Goal: Transaction & Acquisition: Purchase product/service

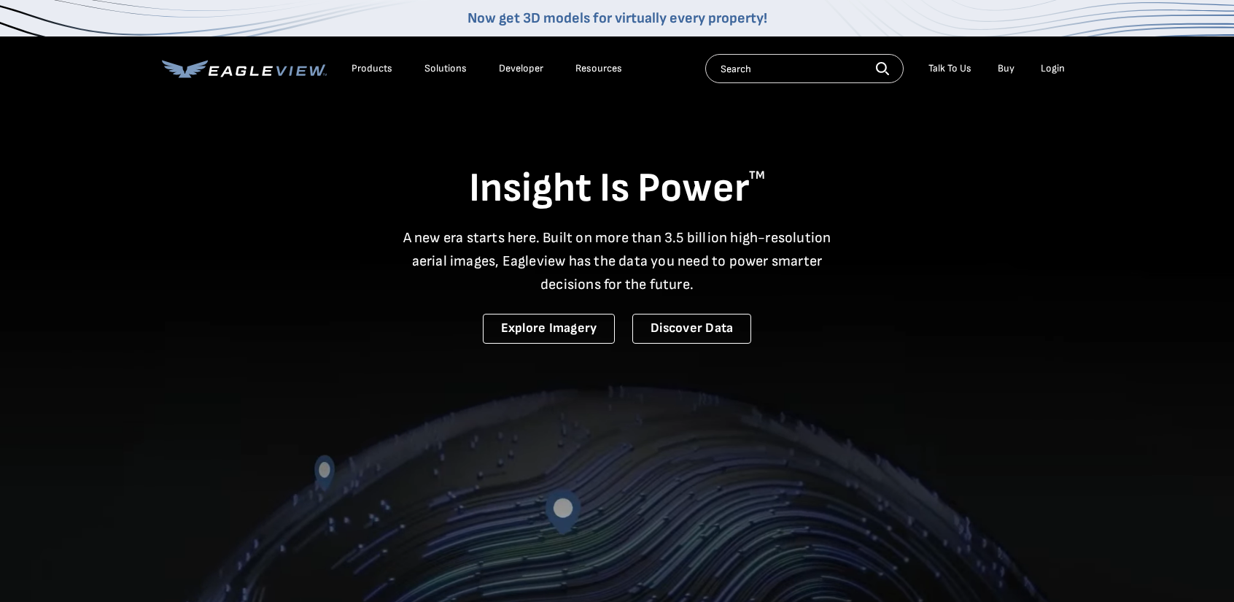
click at [1049, 66] on div "Login" at bounding box center [1053, 68] width 24 height 13
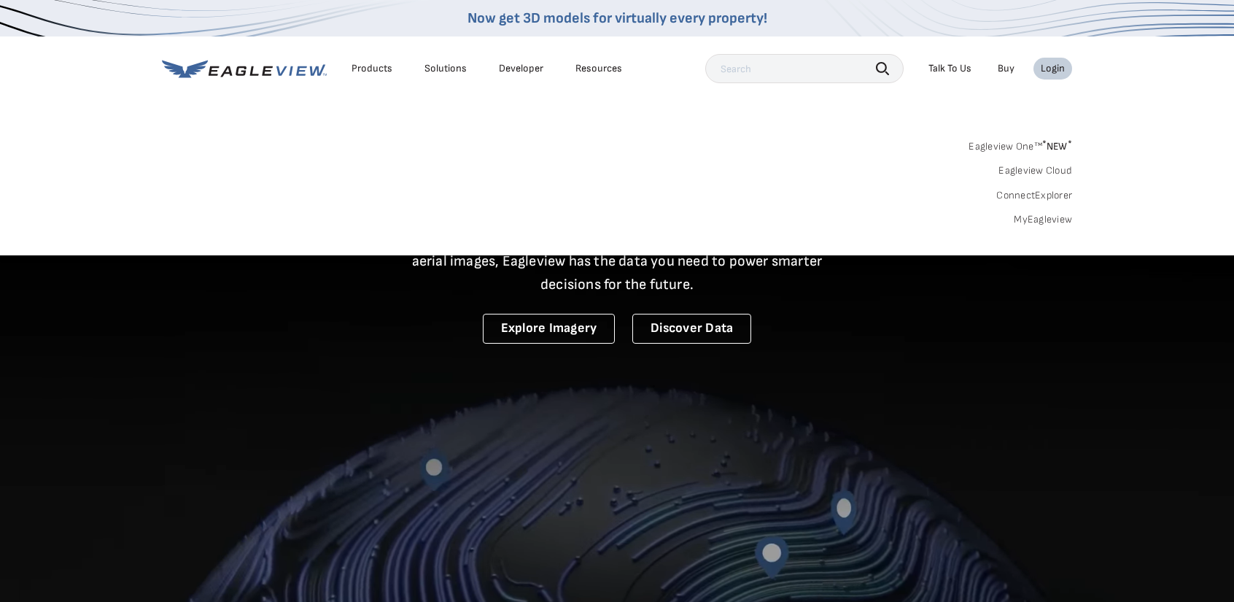
click at [1042, 217] on link "MyEagleview" at bounding box center [1043, 219] width 58 height 13
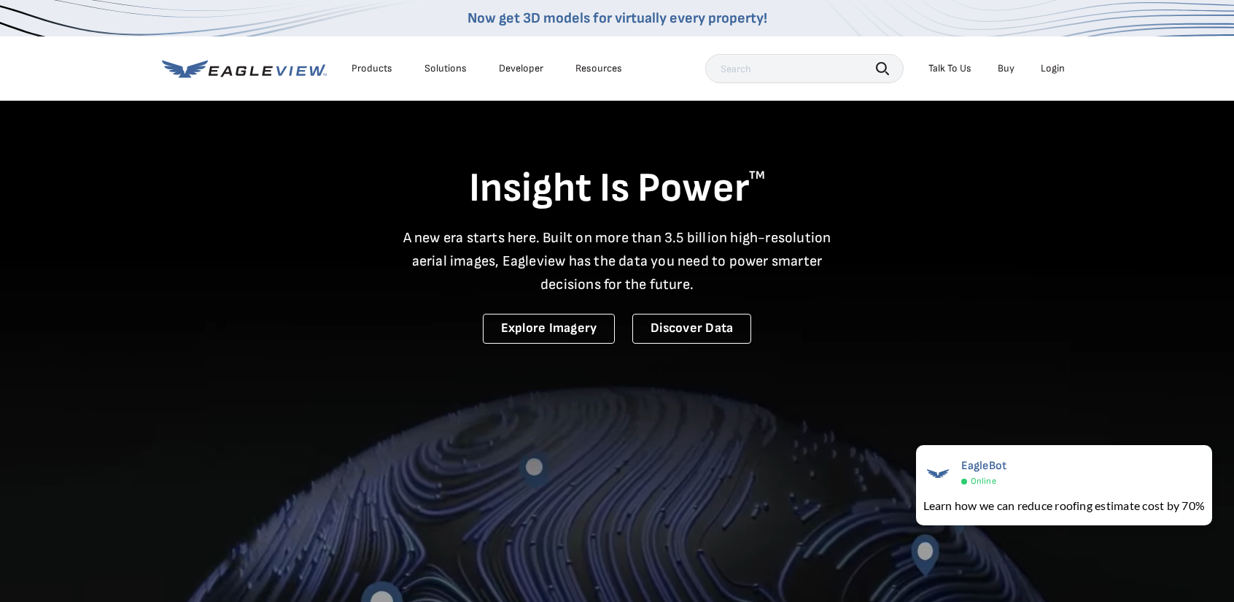
click at [1048, 68] on div "Login" at bounding box center [1053, 68] width 24 height 13
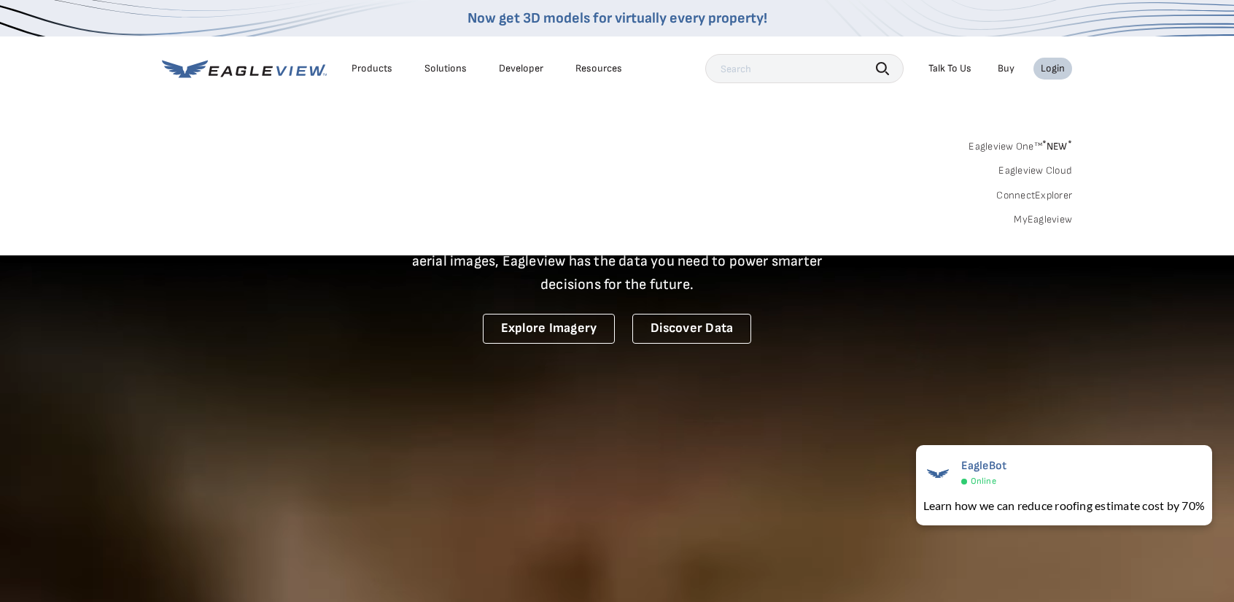
click at [1043, 217] on link "MyEagleview" at bounding box center [1043, 219] width 58 height 13
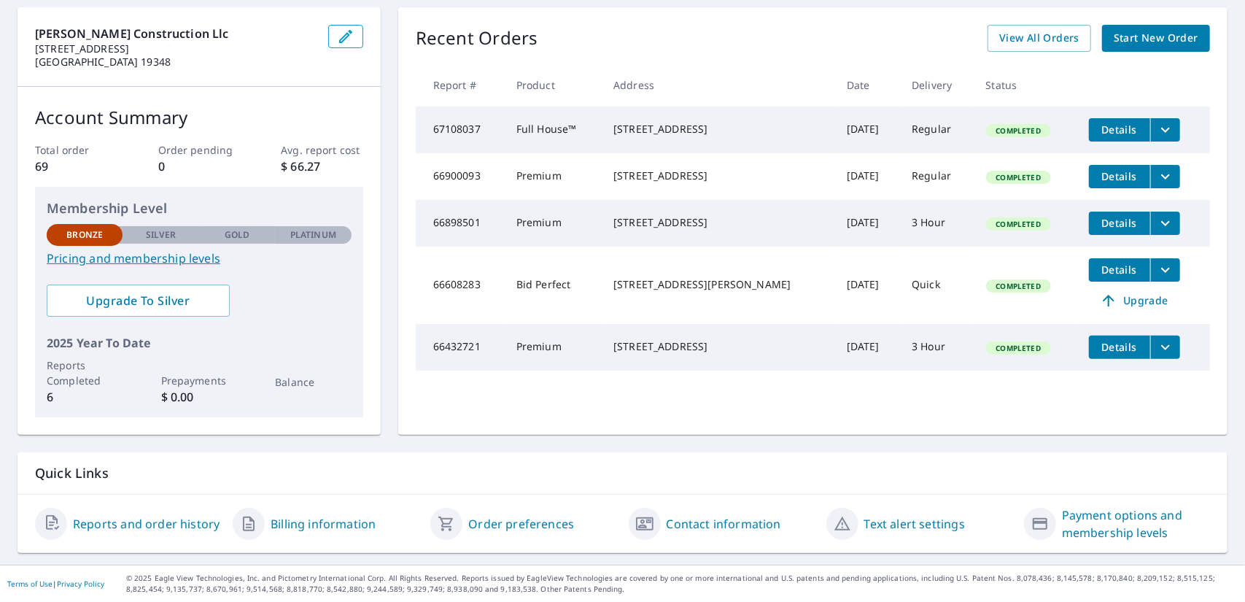
scroll to position [157, 0]
click at [1108, 276] on span "Details" at bounding box center [1120, 270] width 44 height 14
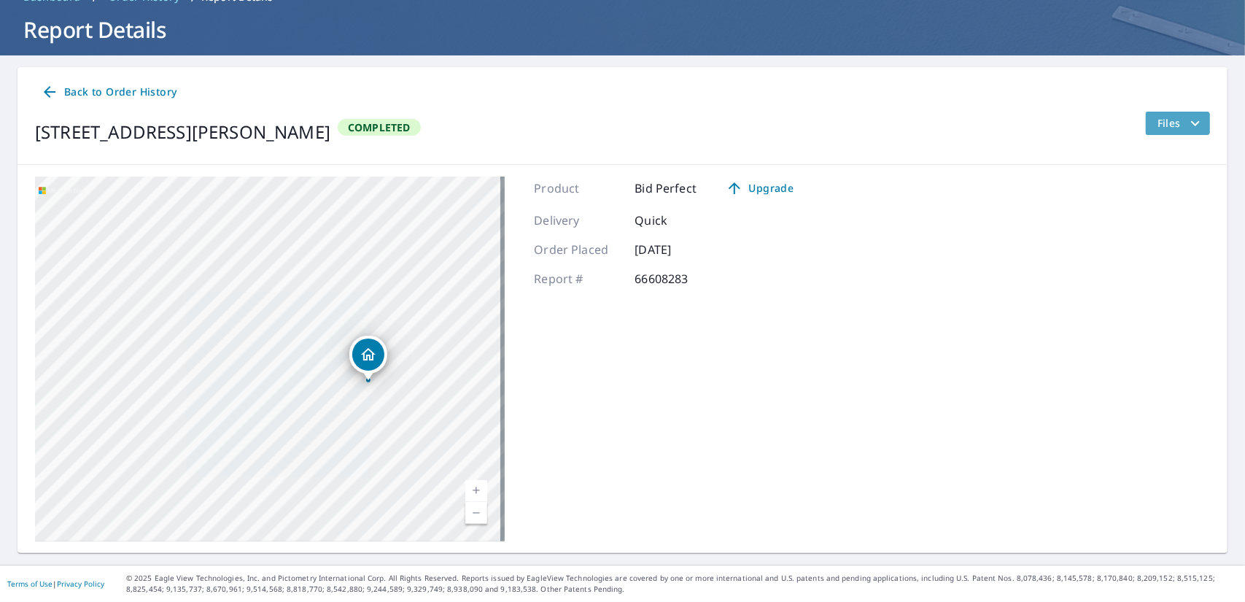
click at [1187, 122] on icon "filesDropdownBtn-66608283" at bounding box center [1196, 123] width 18 height 18
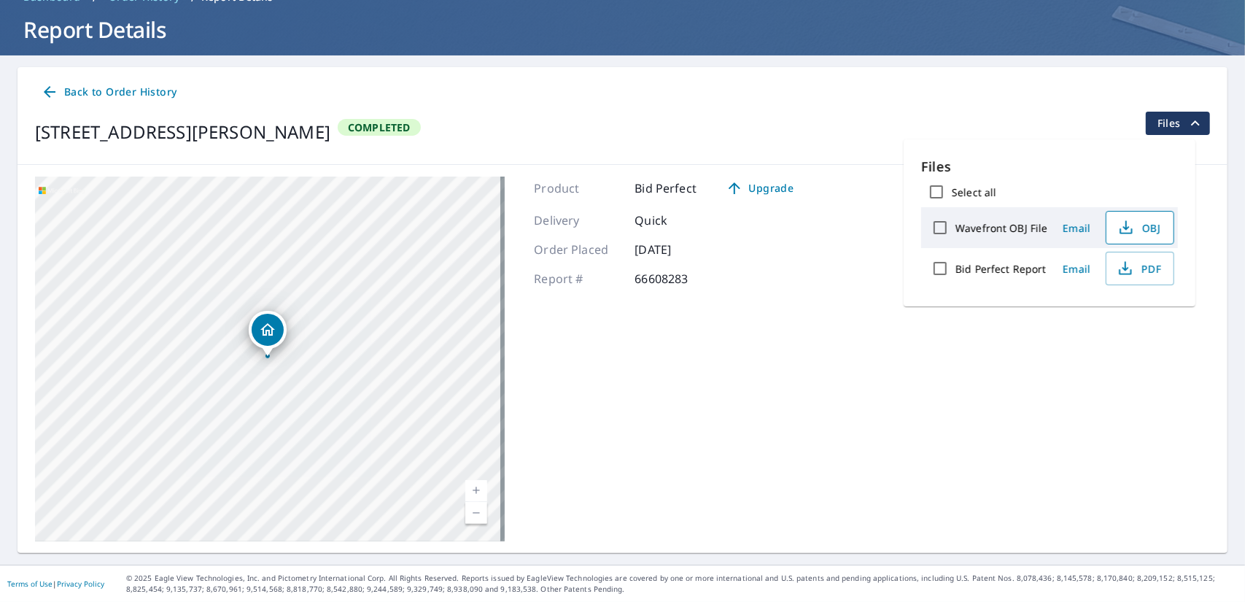
click at [1135, 230] on icon "button" at bounding box center [1126, 228] width 18 height 18
click at [1133, 277] on icon "button" at bounding box center [1126, 269] width 18 height 18
click at [151, 91] on span "Back to Order History" at bounding box center [109, 92] width 136 height 18
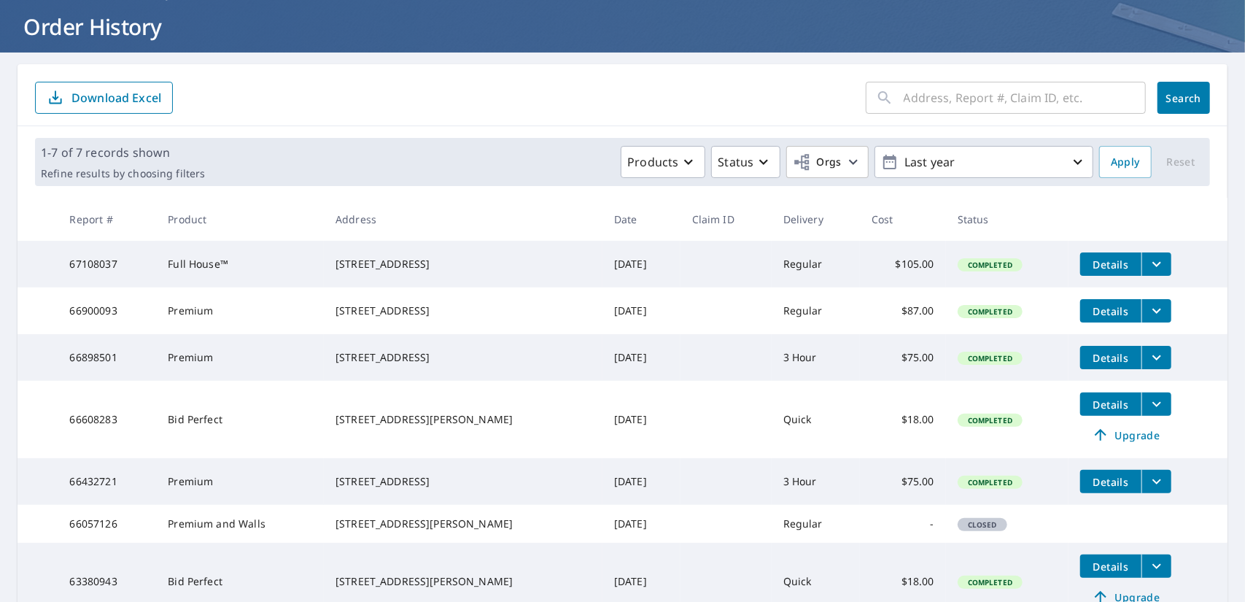
click at [1115, 259] on span "Details" at bounding box center [1111, 264] width 44 height 14
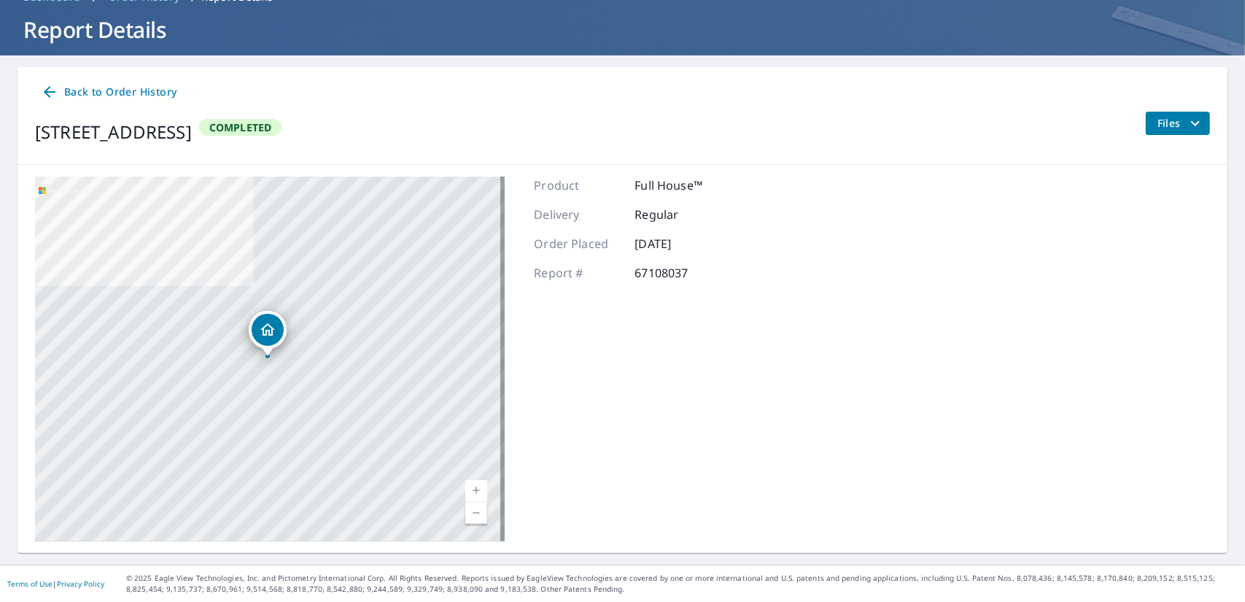
click at [1168, 120] on span "Files" at bounding box center [1180, 123] width 47 height 18
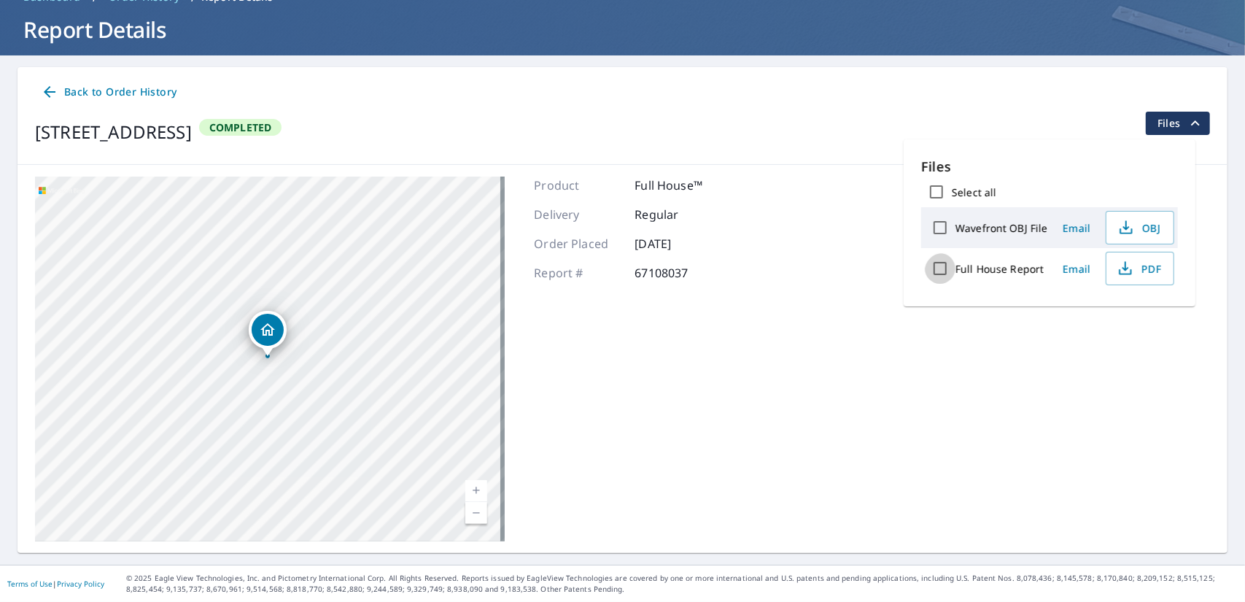
click at [941, 277] on input "Full House Report" at bounding box center [940, 268] width 31 height 31
checkbox input "true"
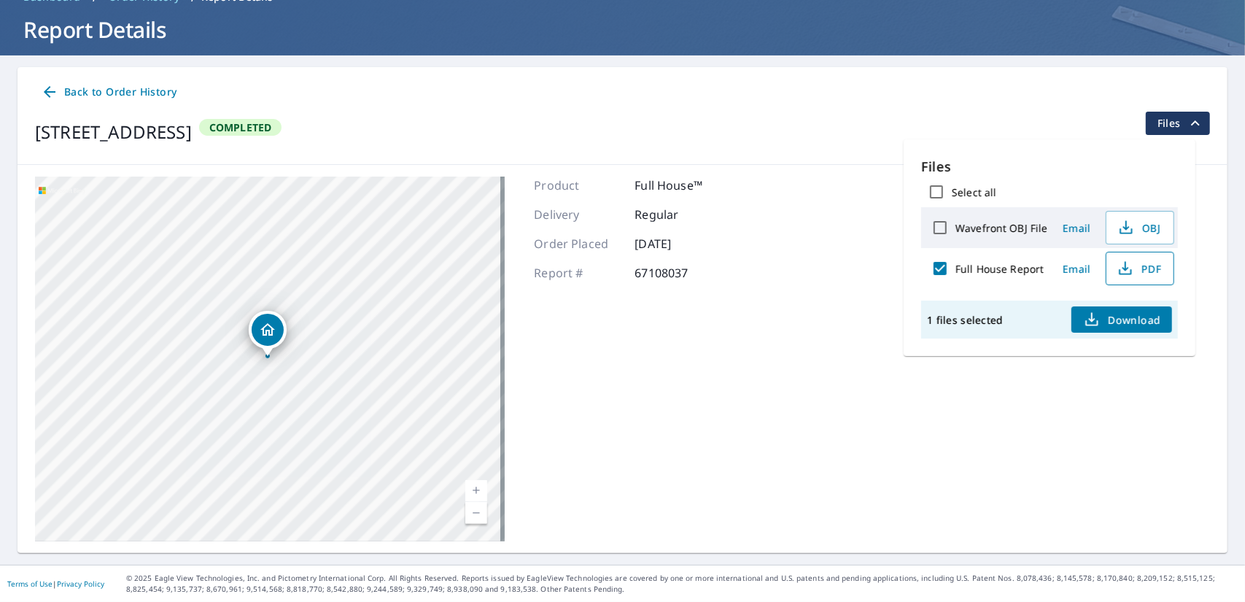
click at [1134, 276] on icon "button" at bounding box center [1126, 269] width 18 height 18
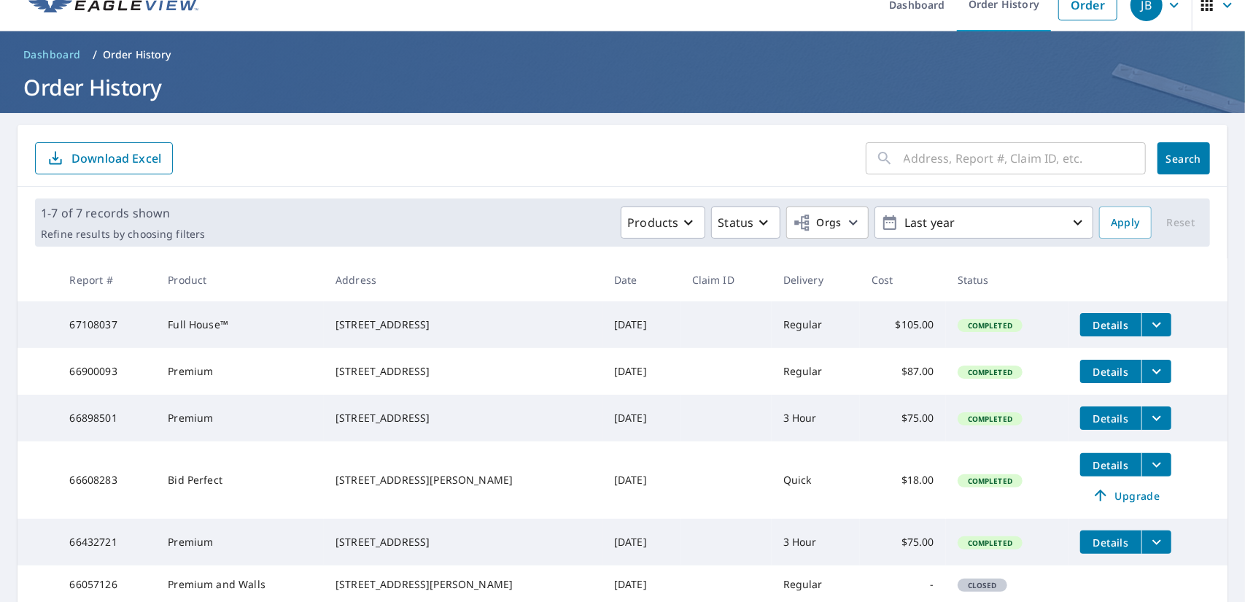
scroll to position [95, 0]
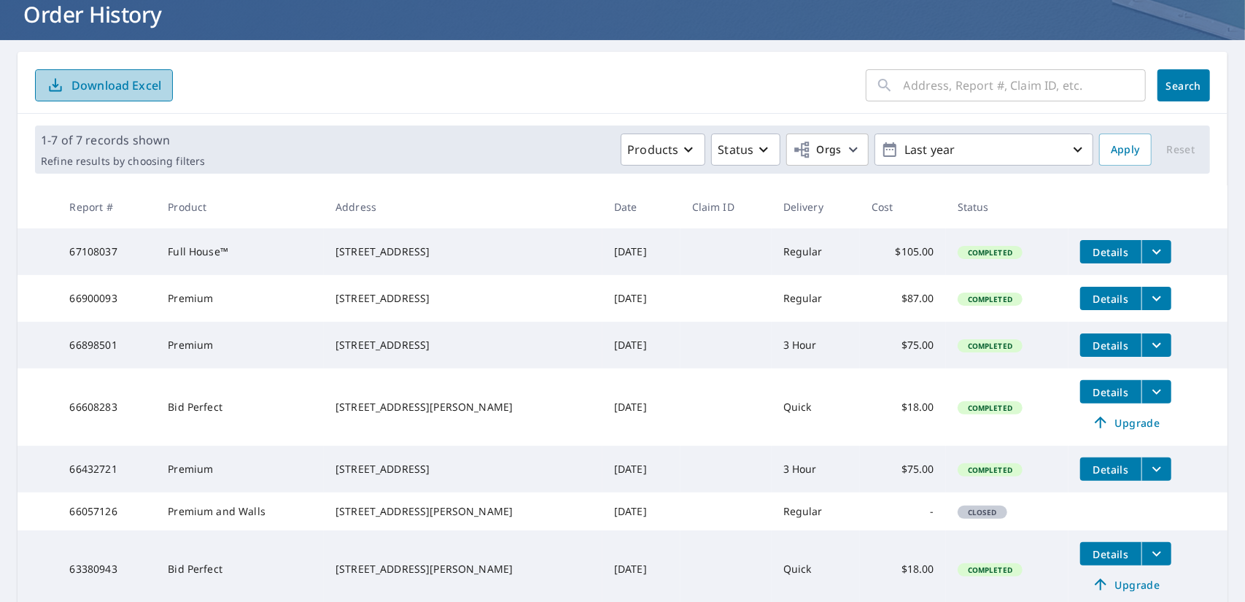
click at [120, 89] on p "Download Excel" at bounding box center [116, 85] width 90 height 16
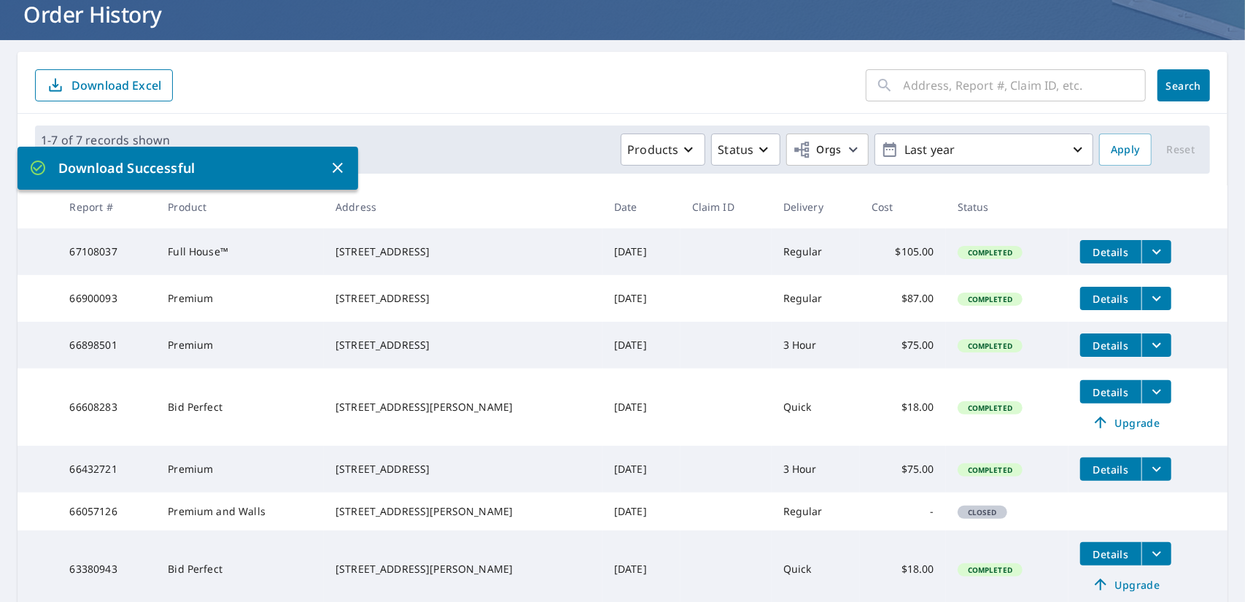
click at [1109, 306] on span "Details" at bounding box center [1111, 299] width 44 height 14
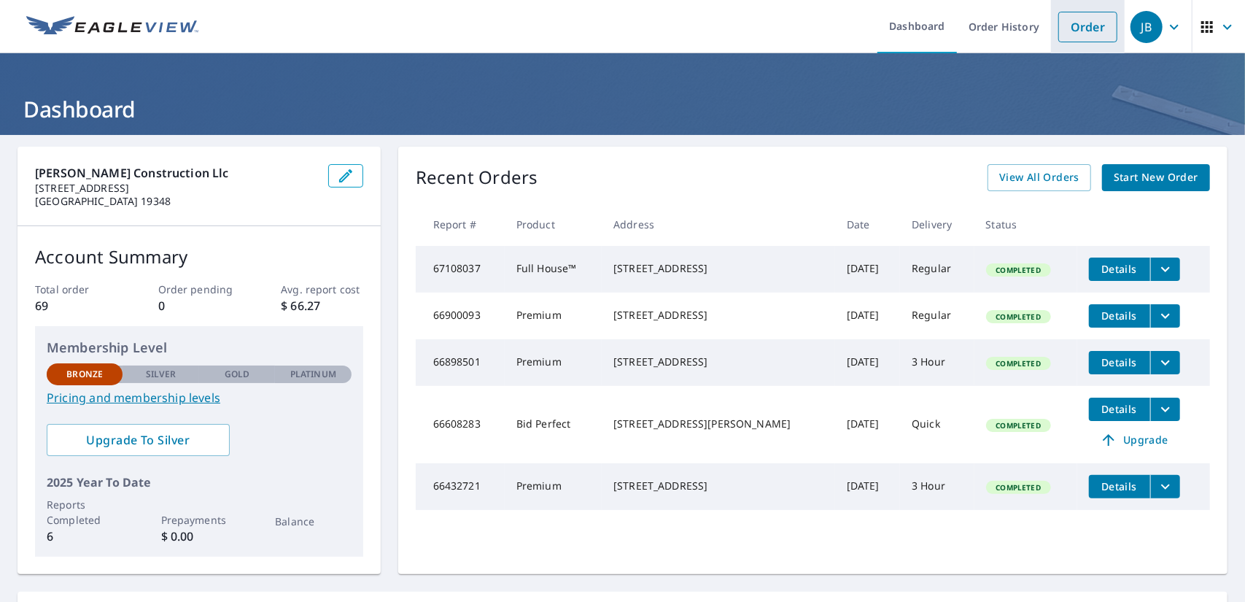
click at [1063, 17] on link "Order" at bounding box center [1087, 27] width 59 height 31
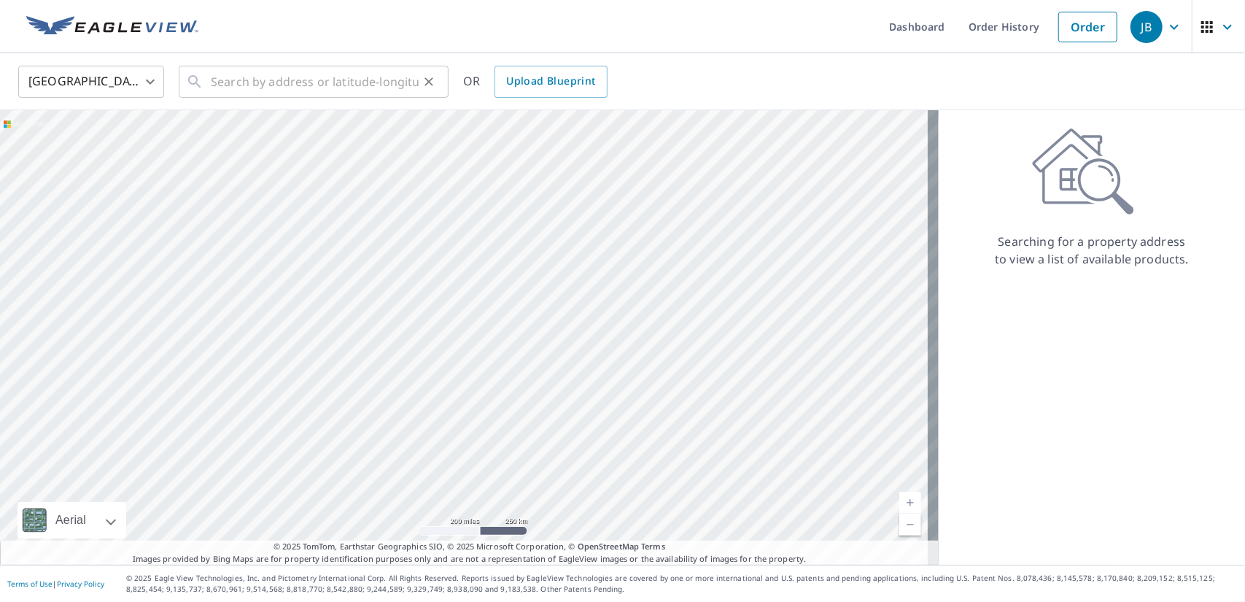
drag, startPoint x: 213, startPoint y: 80, endPoint x: 225, endPoint y: 85, distance: 12.5
click at [214, 80] on div "​" at bounding box center [314, 82] width 270 height 32
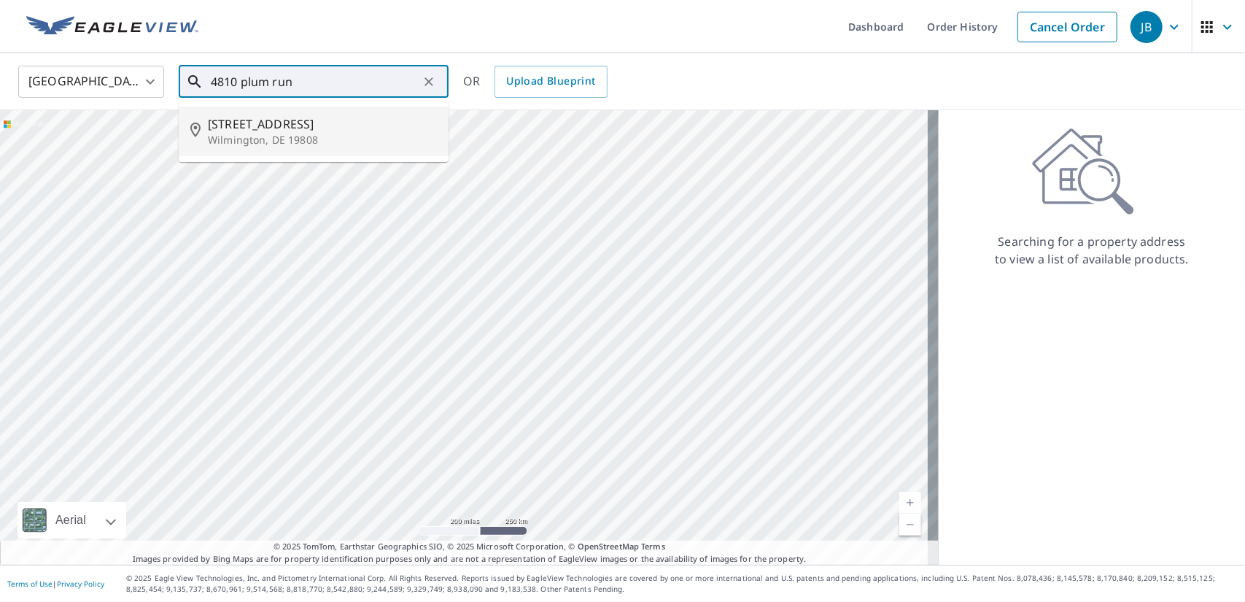
click at [262, 142] on p "Wilmington, DE 19808" at bounding box center [322, 140] width 229 height 15
type input "4810 Plum Run Ct Wilmington, DE 19808"
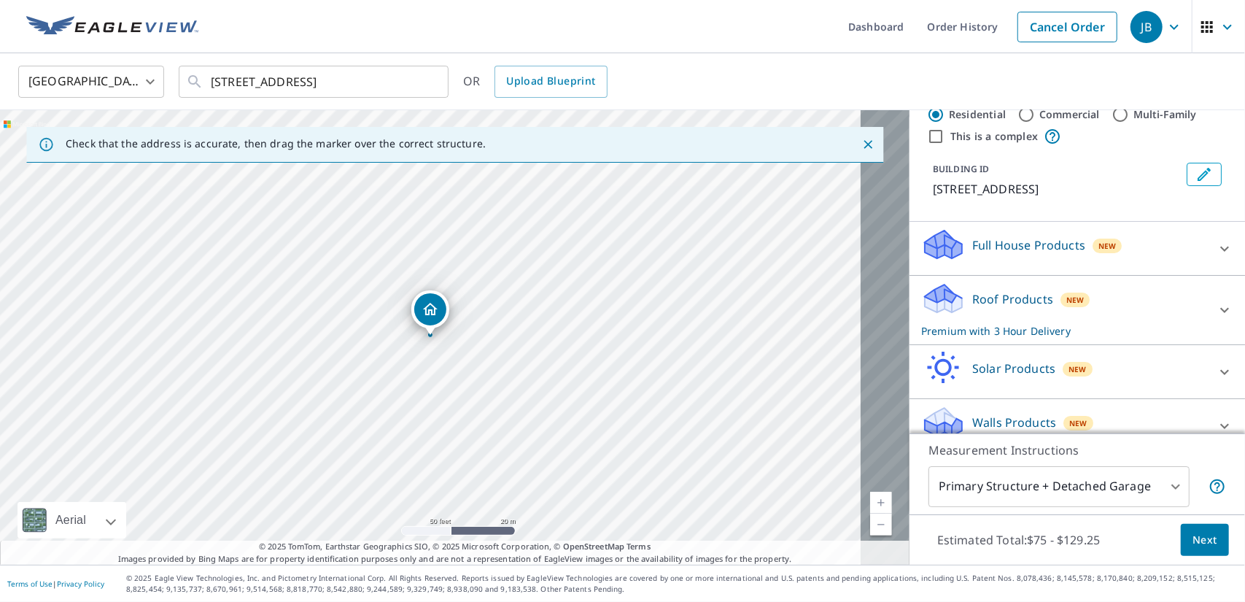
scroll to position [73, 0]
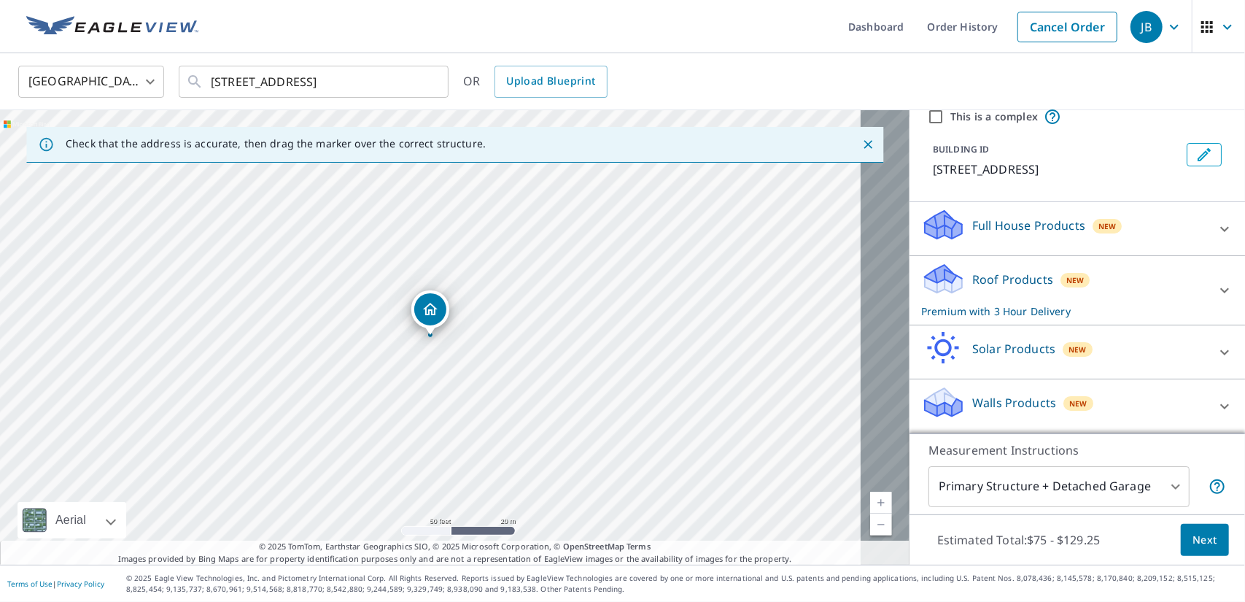
click at [1220, 288] on icon at bounding box center [1224, 290] width 9 height 5
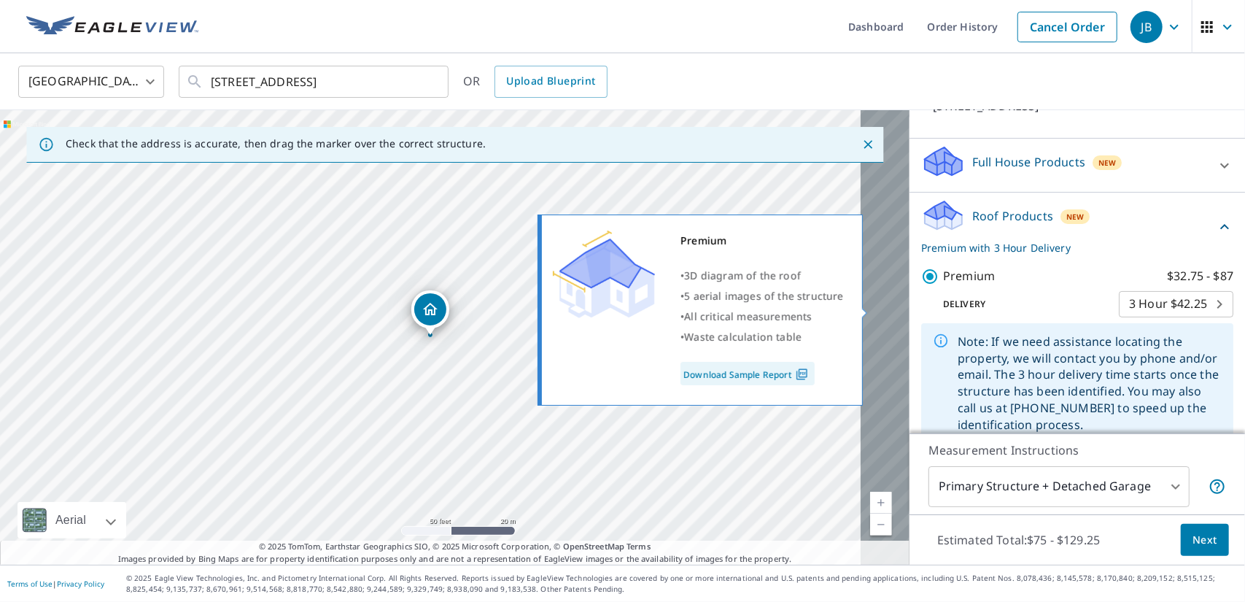
scroll to position [146, 0]
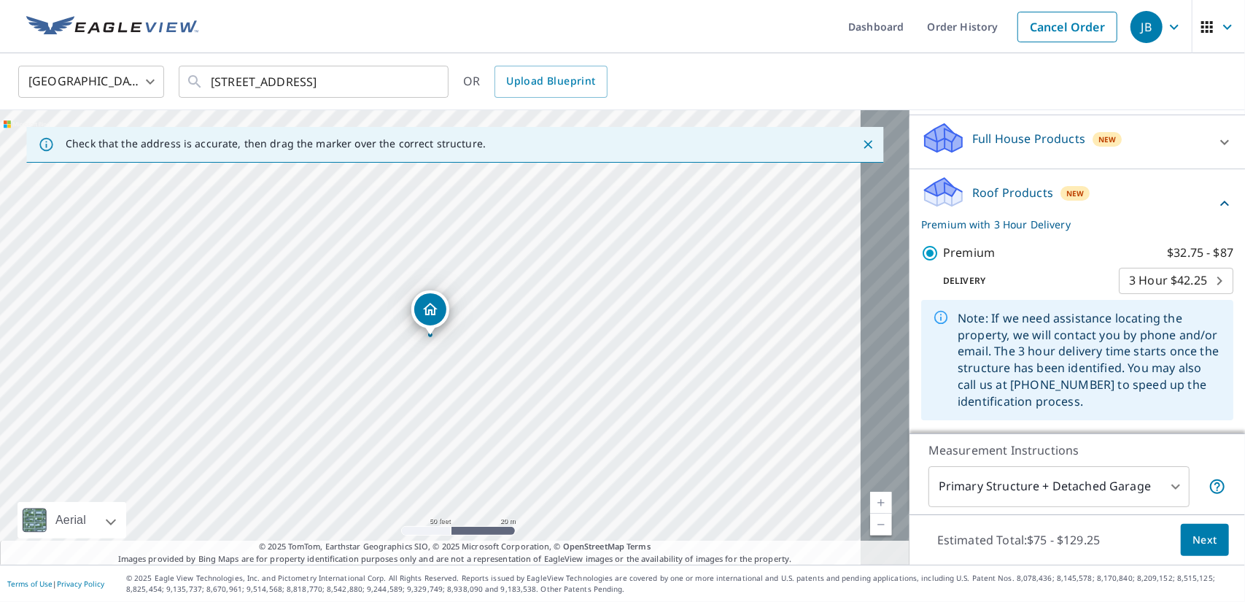
click at [1152, 295] on body "JB JB Dashboard Order History Cancel Order JB United States US ​ 4810 Plum Run …" at bounding box center [622, 301] width 1245 height 602
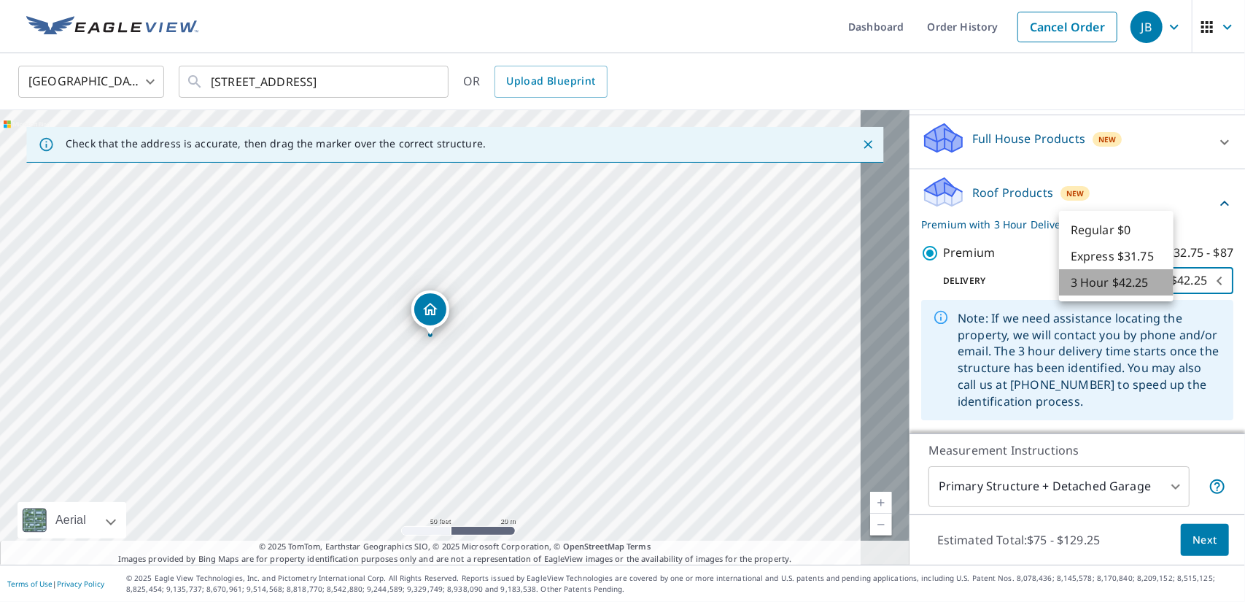
click at [1152, 295] on li "3 Hour $42.25" at bounding box center [1116, 282] width 114 height 26
click at [1093, 292] on body "JB JB Dashboard Order History Cancel Order JB United States US ​ 4810 Plum Run …" at bounding box center [622, 301] width 1245 height 602
click at [1084, 295] on li "3 Hour $42.25" at bounding box center [1116, 282] width 114 height 26
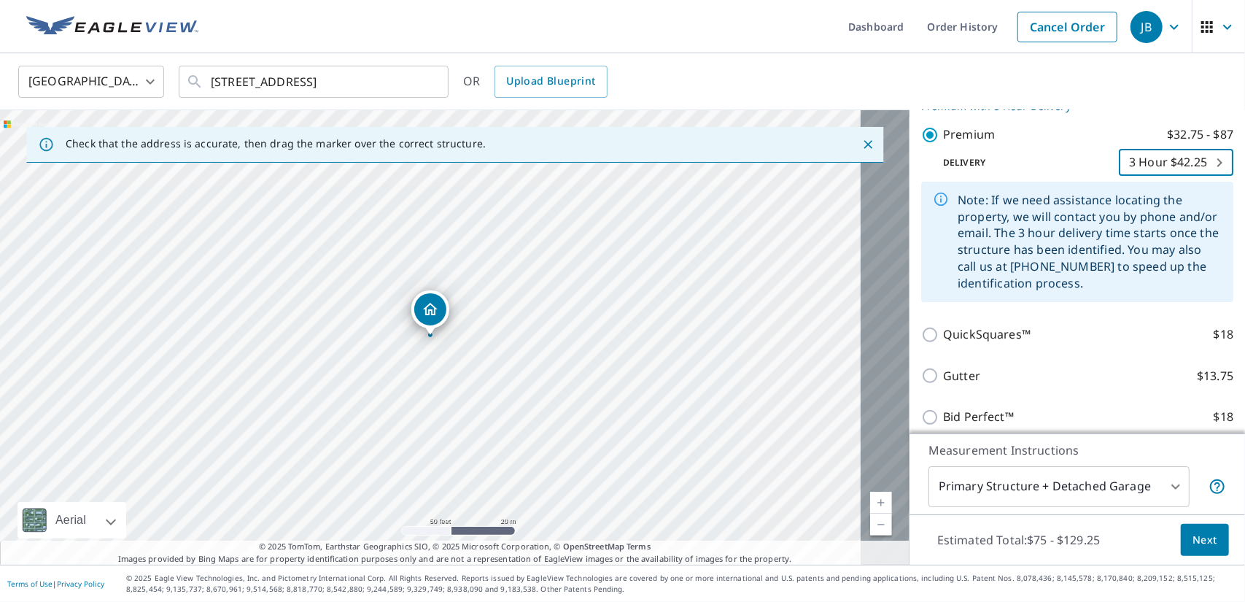
scroll to position [292, 0]
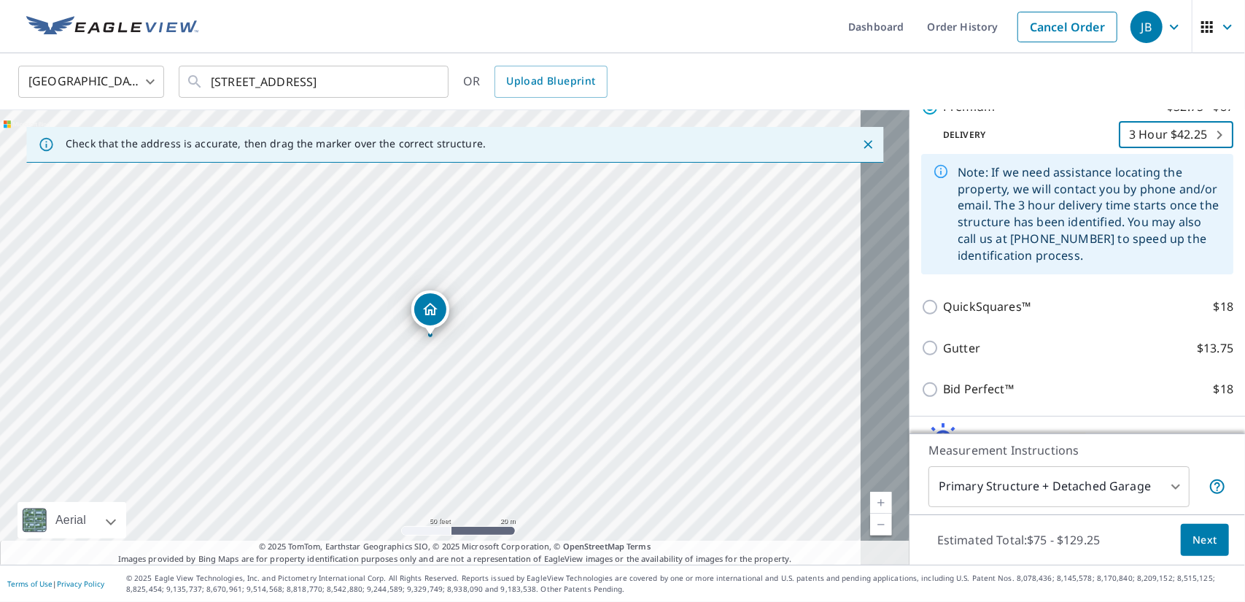
click at [1192, 536] on span "Next" at bounding box center [1204, 540] width 25 height 18
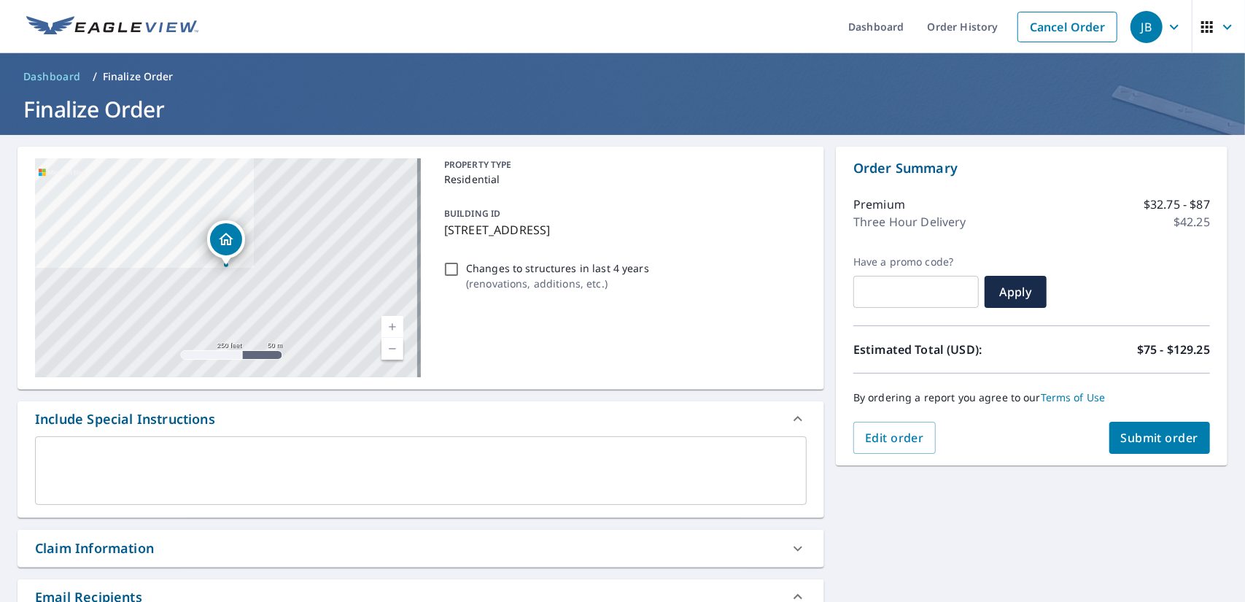
click at [1142, 438] on span "Submit order" at bounding box center [1160, 438] width 78 height 16
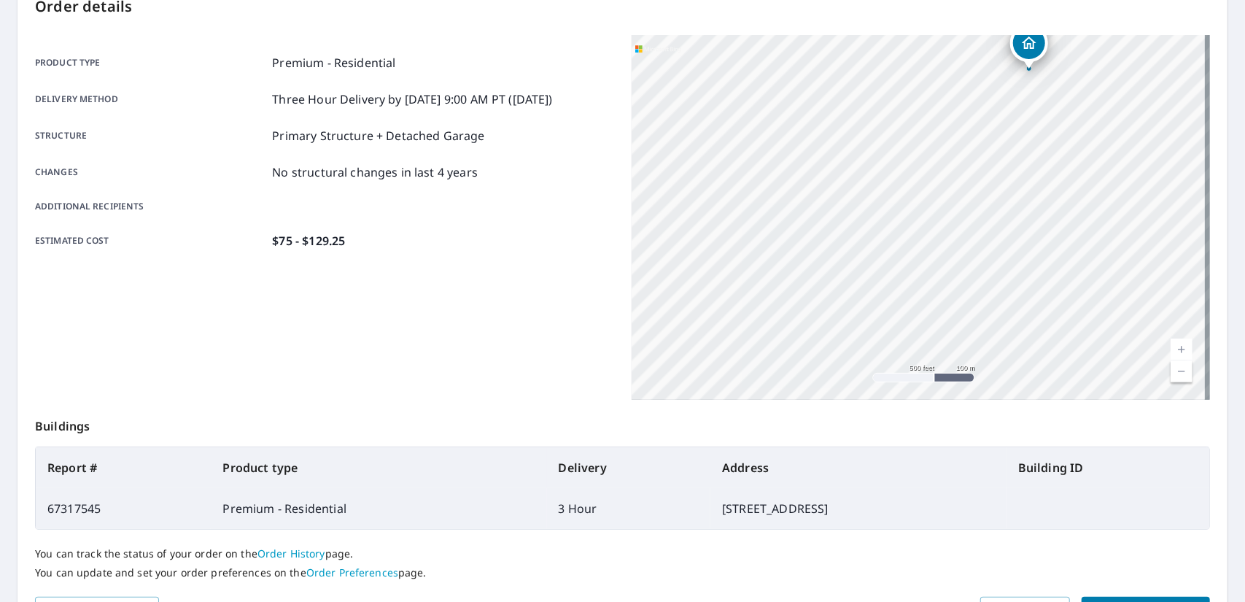
scroll to position [260, 0]
